Goal: Navigation & Orientation: Understand site structure

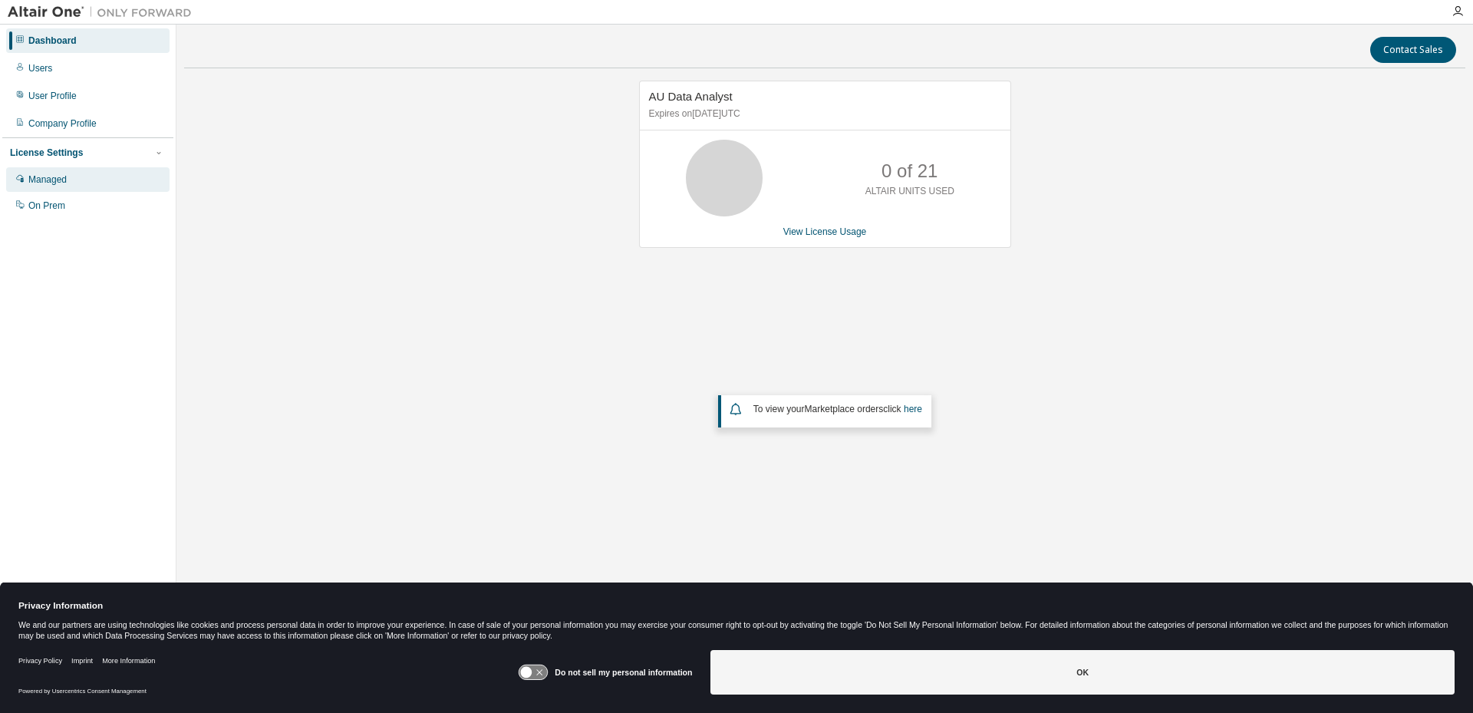
click at [63, 179] on div "Managed" at bounding box center [47, 179] width 38 height 12
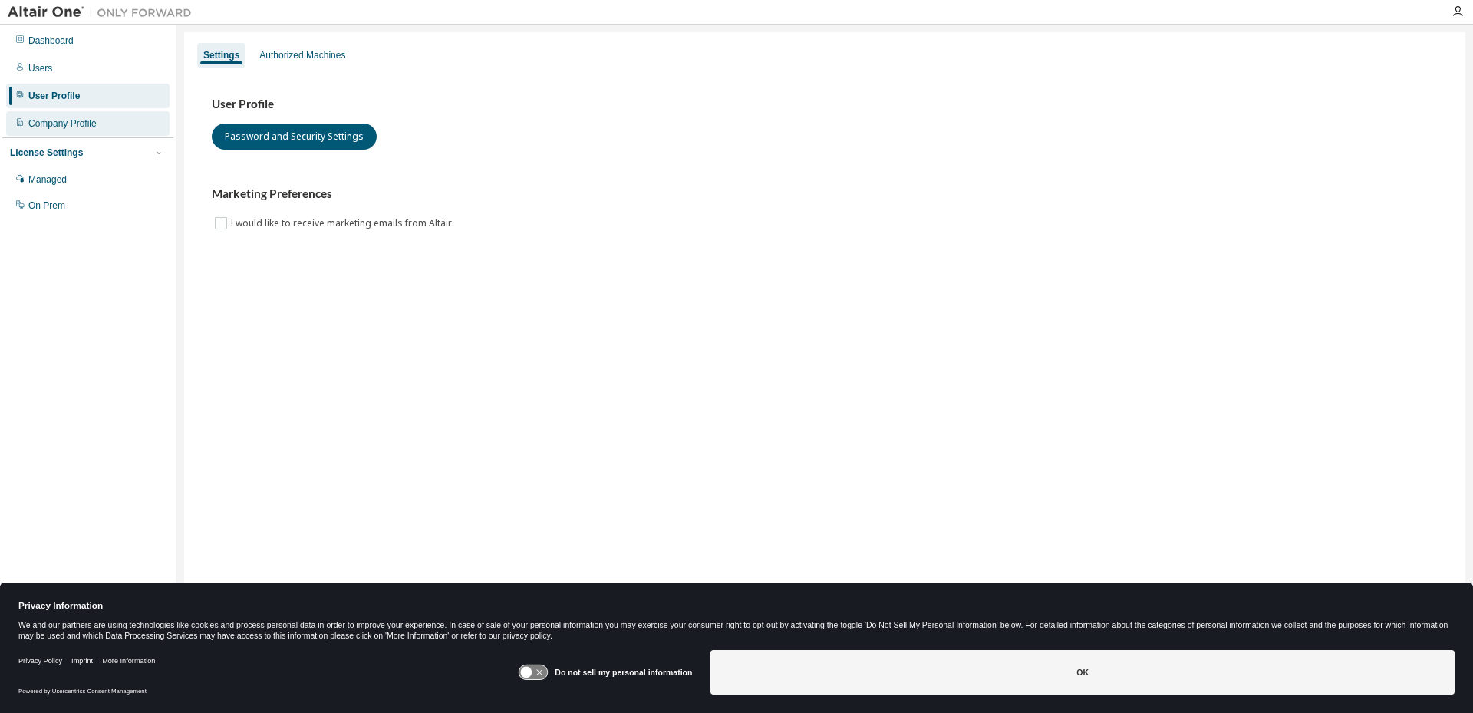
click at [76, 119] on div "Company Profile" at bounding box center [62, 123] width 68 height 12
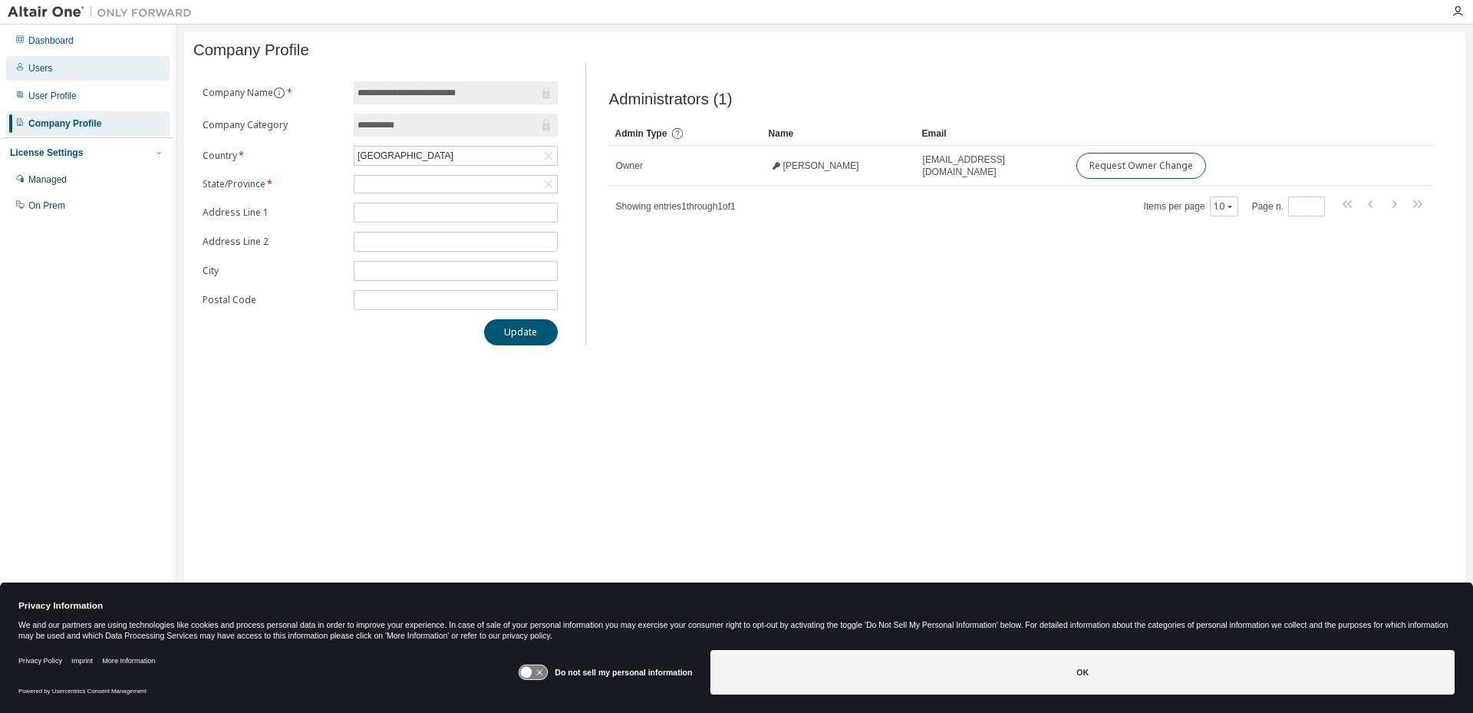
click at [54, 67] on div "Users" at bounding box center [87, 68] width 163 height 25
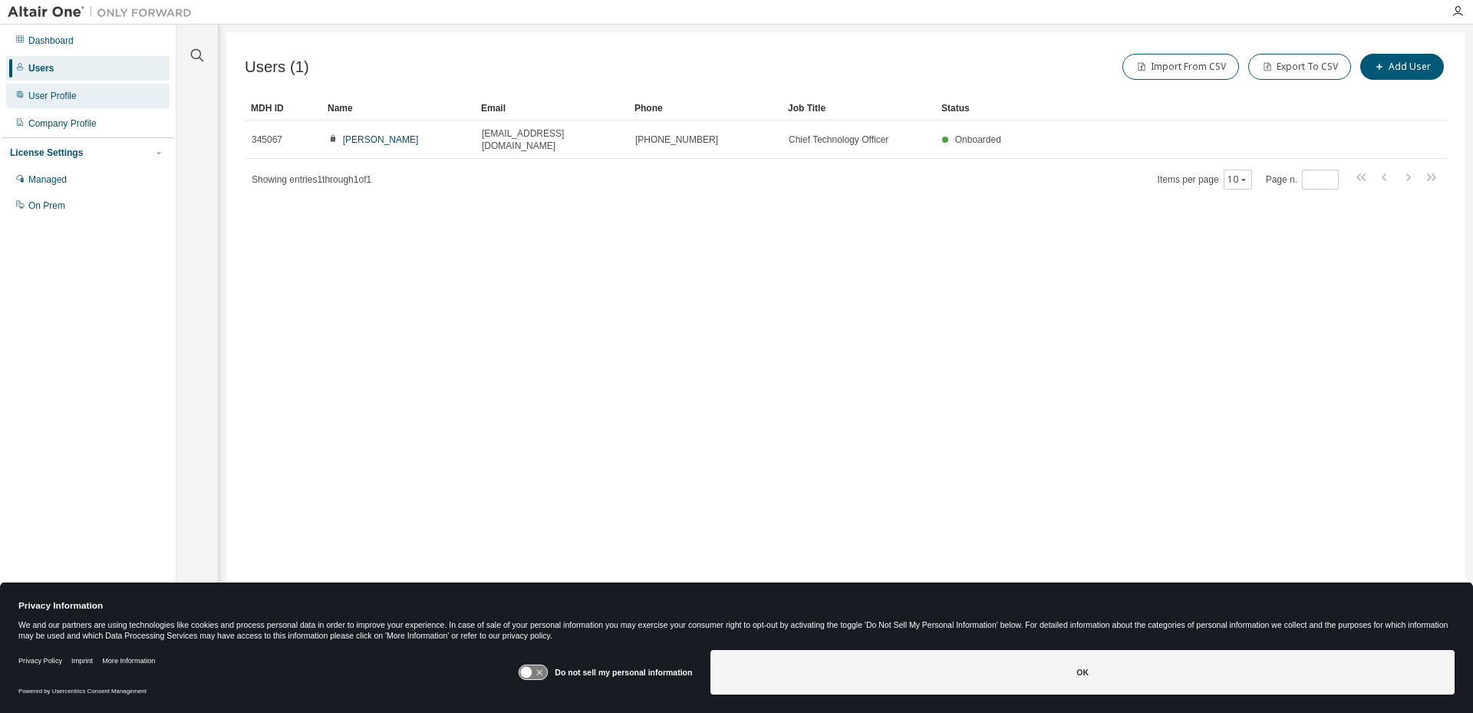
click at [58, 100] on div "User Profile" at bounding box center [52, 96] width 48 height 12
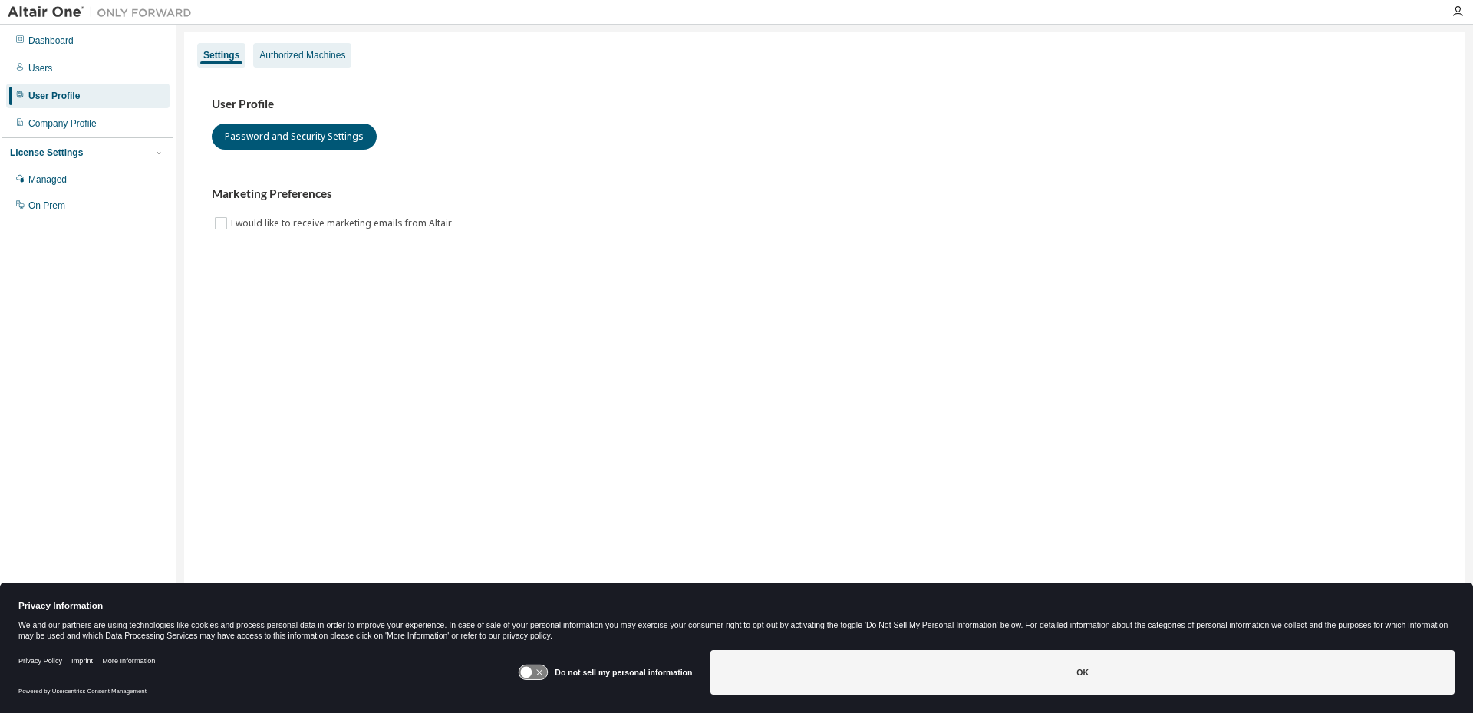
click at [307, 61] on div "Authorized Machines" at bounding box center [302, 55] width 98 height 25
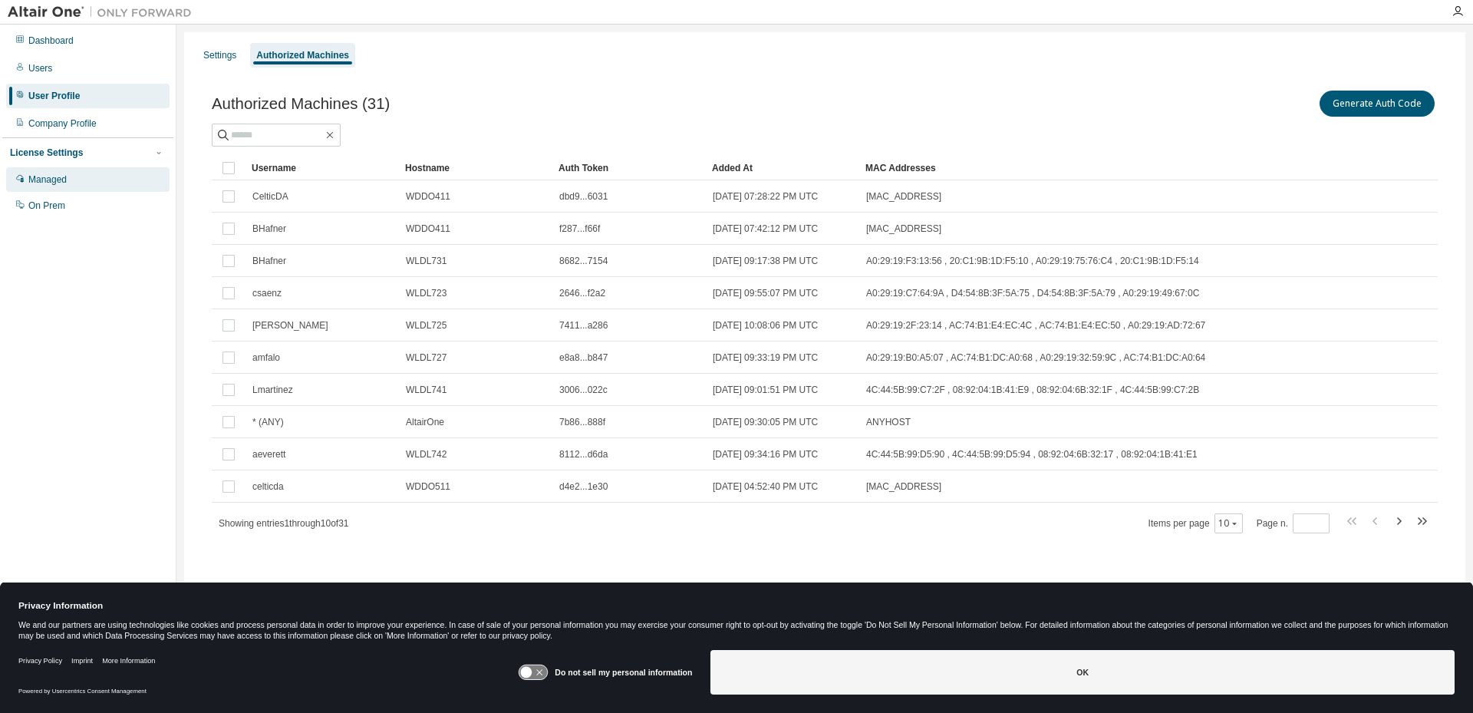
click at [58, 181] on div "Managed" at bounding box center [47, 179] width 38 height 12
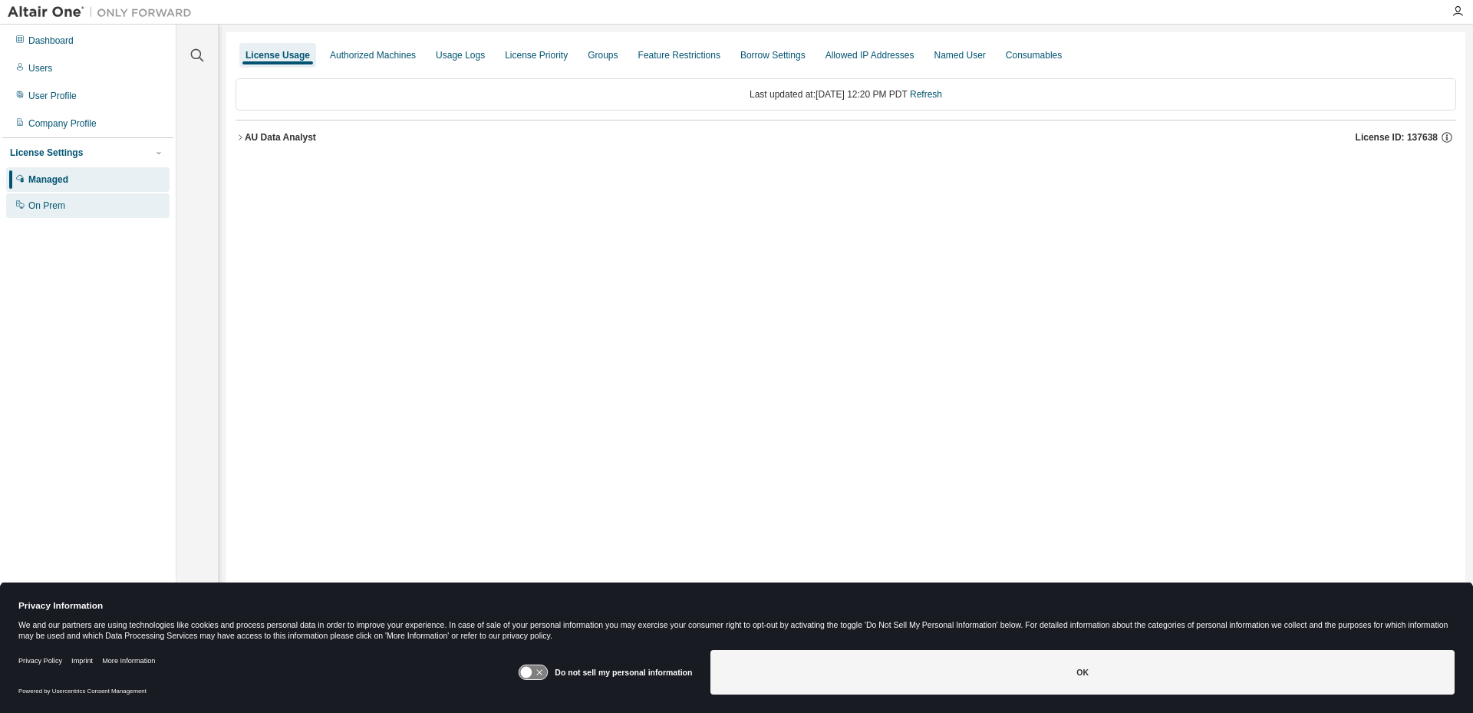
click at [44, 199] on div "On Prem" at bounding box center [46, 205] width 37 height 12
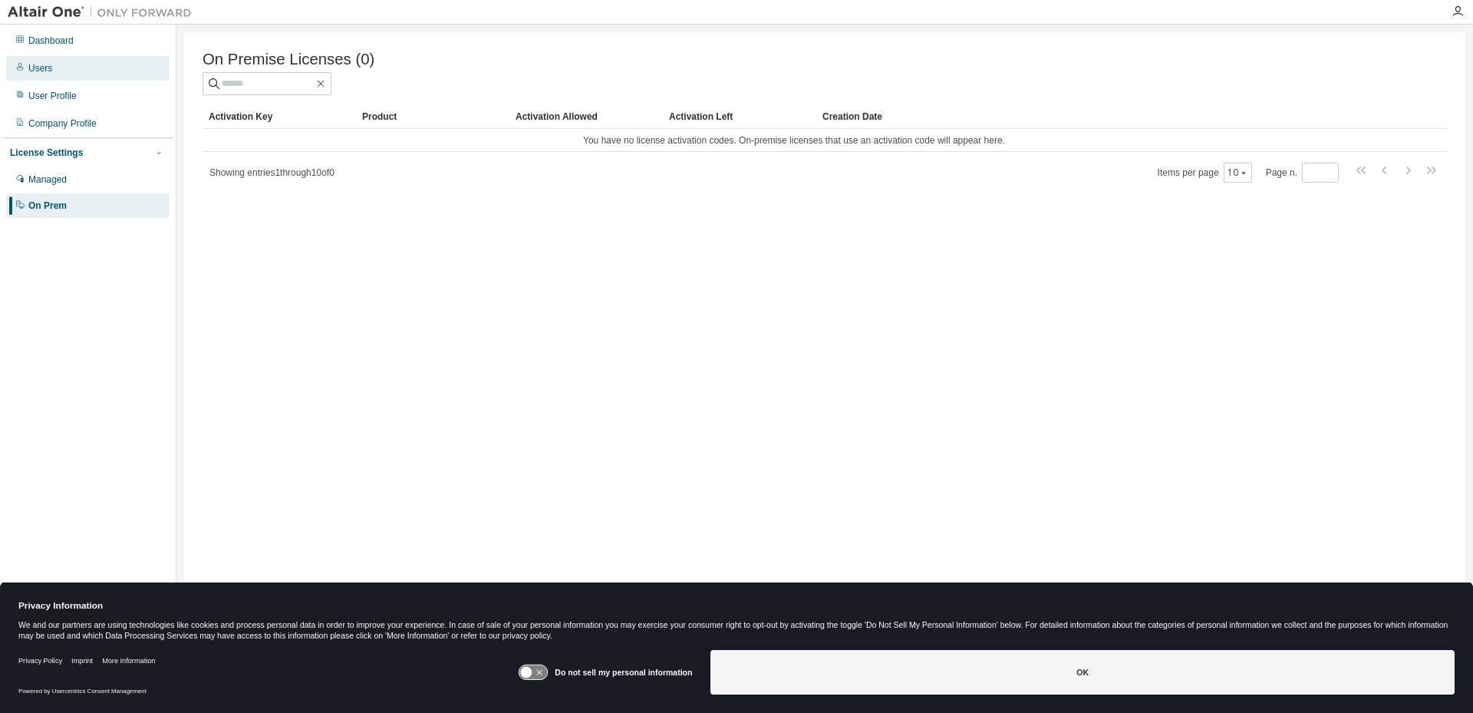
click at [36, 69] on div "Users" at bounding box center [40, 68] width 24 height 12
